Goal: Find specific page/section: Find specific page/section

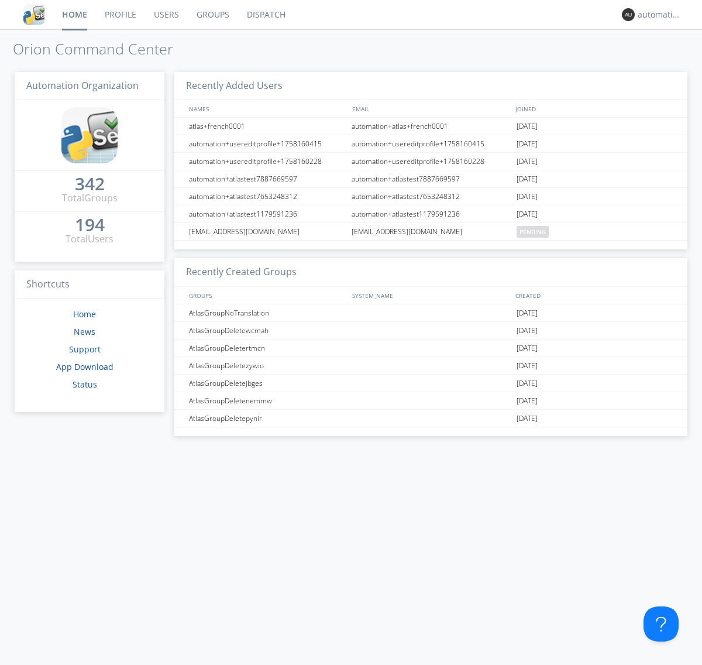
click at [265, 15] on link "Dispatch" at bounding box center [266, 14] width 56 height 29
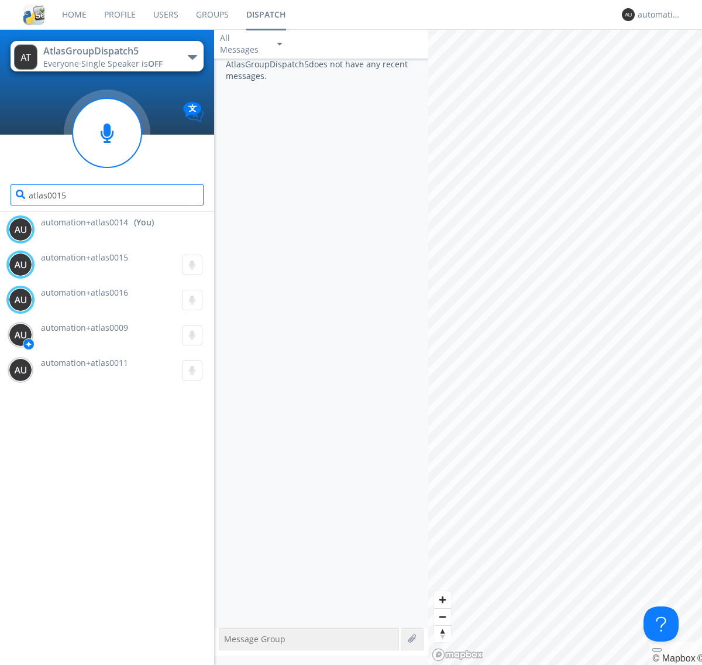
type input "atlas0015"
type input "atlas0016"
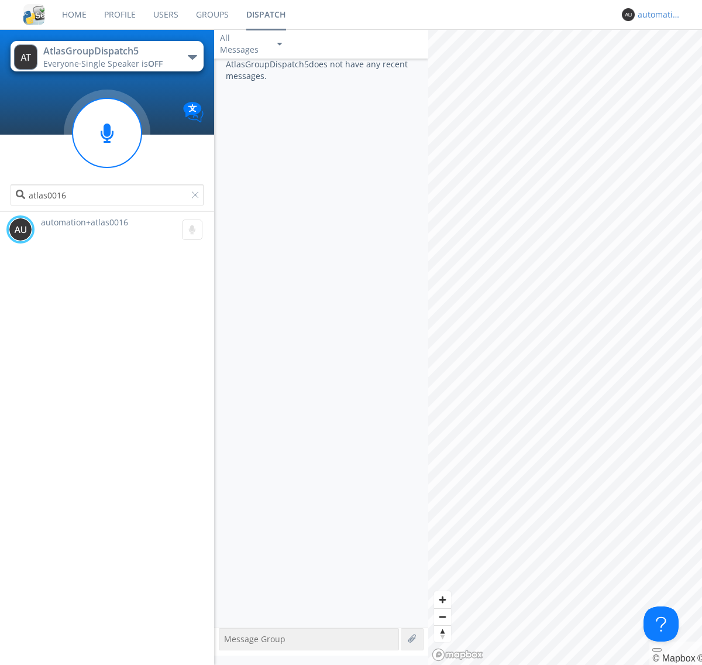
click at [657, 15] on div "automation+atlas0014" at bounding box center [660, 15] width 44 height 12
